Goal: Find contact information: Find contact information

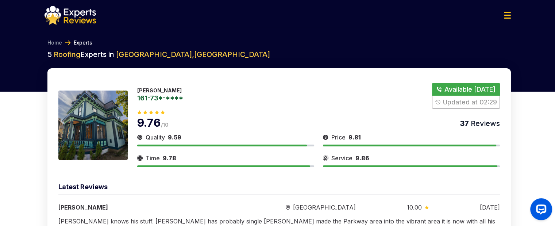
click at [444, 95] on button "Show Number" at bounding box center [466, 96] width 68 height 26
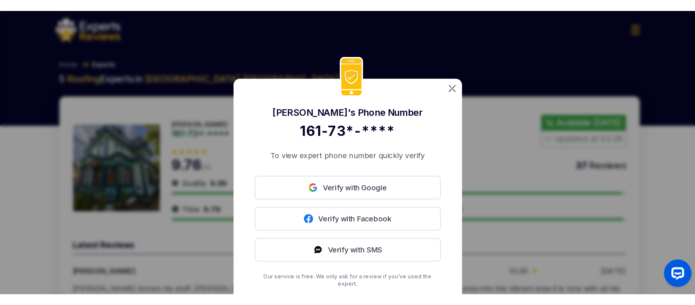
scroll to position [36, 0]
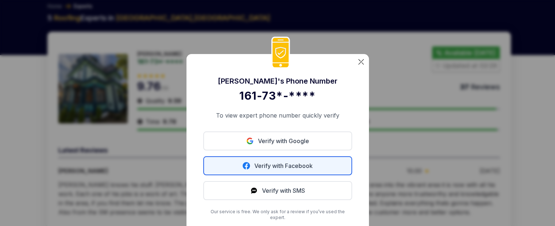
click at [319, 168] on link "Verify with Facebook" at bounding box center [277, 165] width 149 height 19
